Goal: Find specific fact: Find specific fact

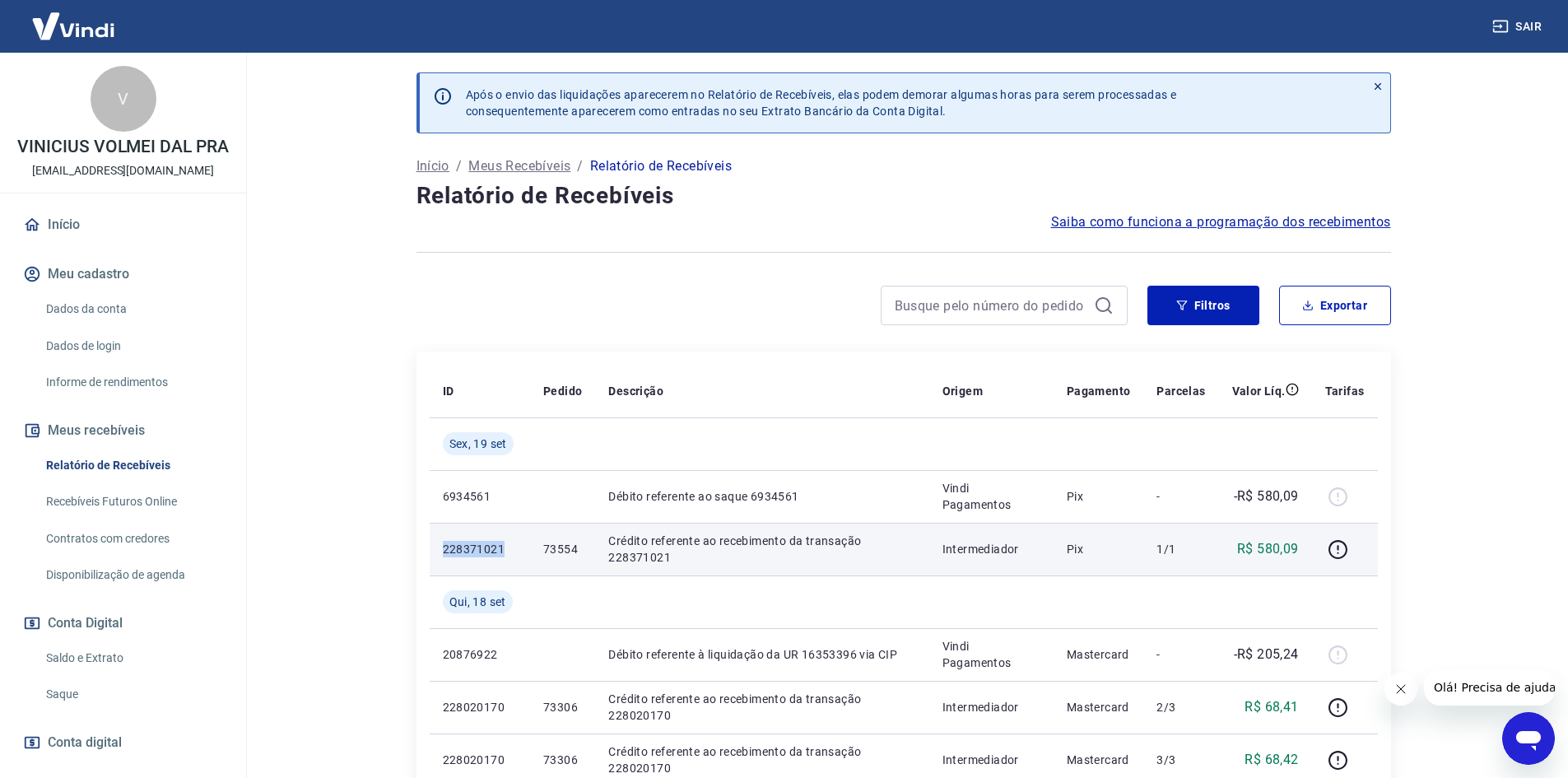
drag, startPoint x: 433, startPoint y: 548, endPoint x: 506, endPoint y: 564, distance: 74.7
click at [506, 563] on td "228371021" at bounding box center [480, 549] width 100 height 53
copy p "228371021"
